Goal: Check status

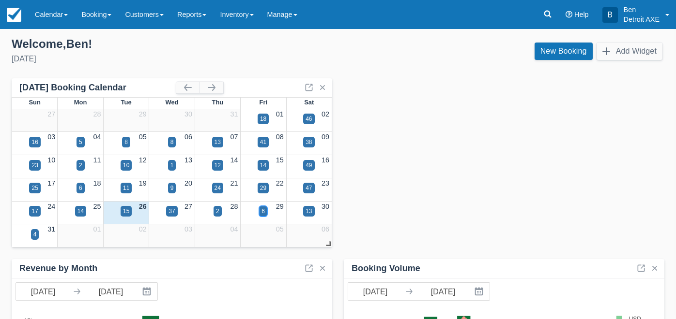
click at [263, 214] on div "6" at bounding box center [262, 211] width 3 height 9
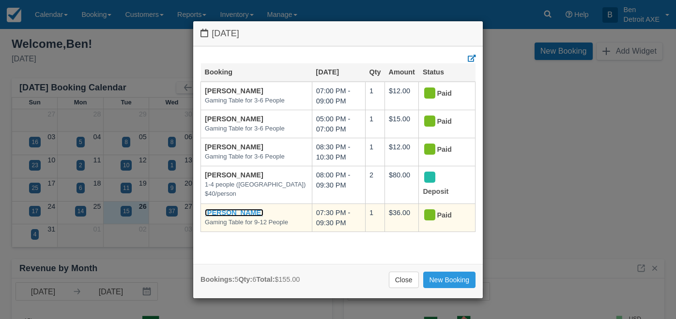
click at [245, 209] on link "[PERSON_NAME]" at bounding box center [234, 213] width 59 height 8
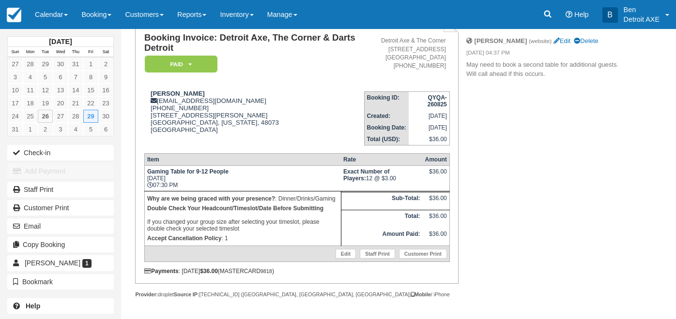
scroll to position [90, 0]
click at [13, 10] on img at bounding box center [14, 15] width 15 height 15
